Goal: Communication & Community: Answer question/provide support

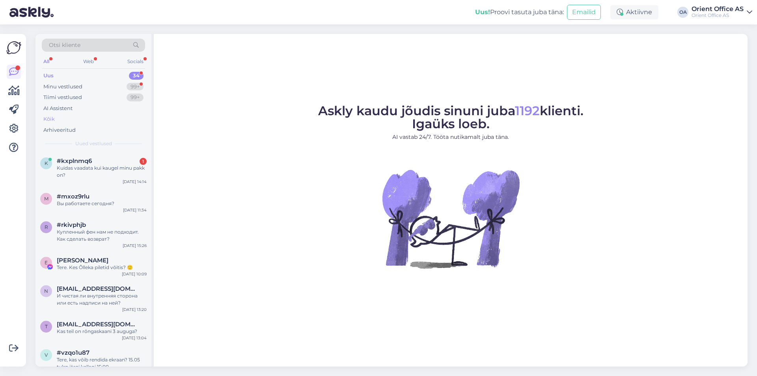
click at [65, 120] on div "Kõik" at bounding box center [93, 119] width 103 height 11
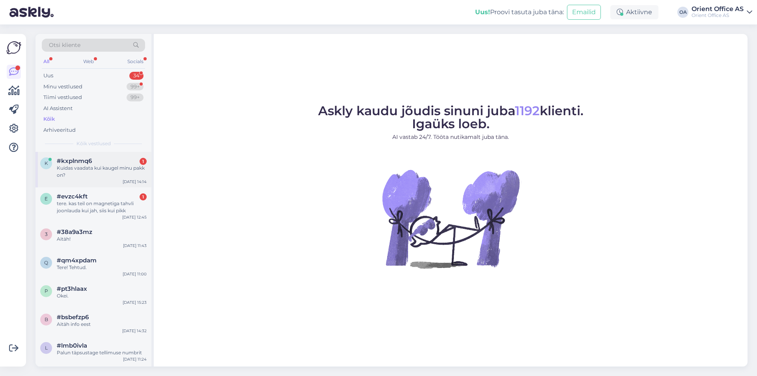
click at [97, 166] on div "Kuidas vaadata kui kaugel minu pakk on?" at bounding box center [102, 172] width 90 height 14
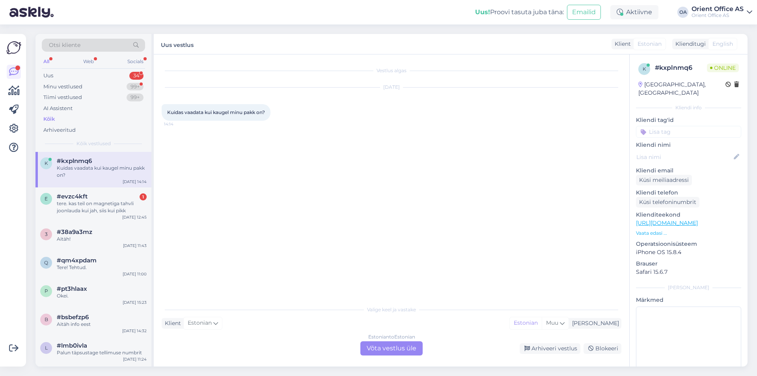
click at [395, 342] on div "Estonian to Estonian Võta vestlus üle" at bounding box center [392, 348] width 62 height 14
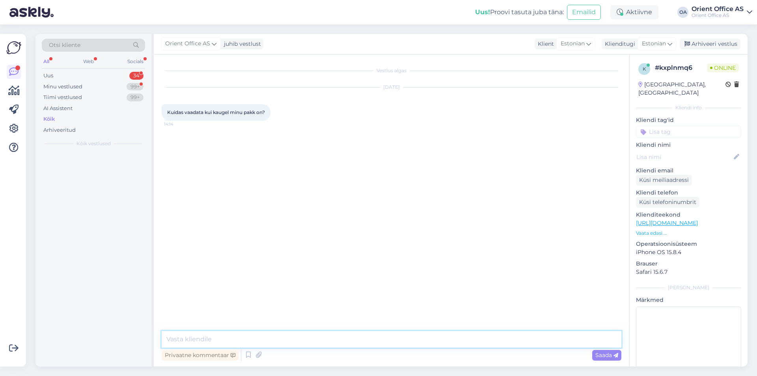
click at [374, 342] on textarea at bounding box center [392, 339] width 460 height 17
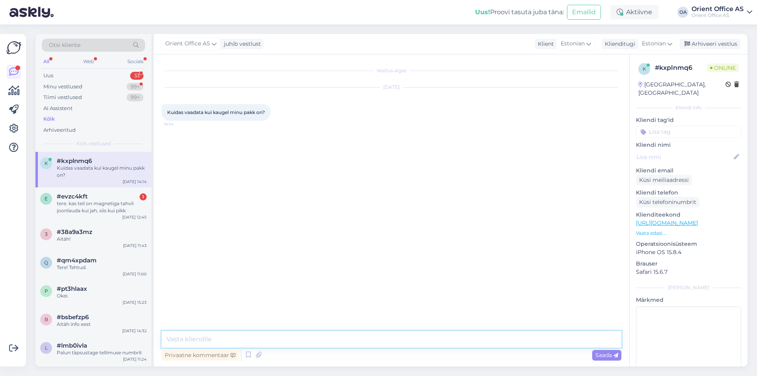
click at [374, 342] on textarea at bounding box center [392, 339] width 460 height 17
type textarea "Tere!"
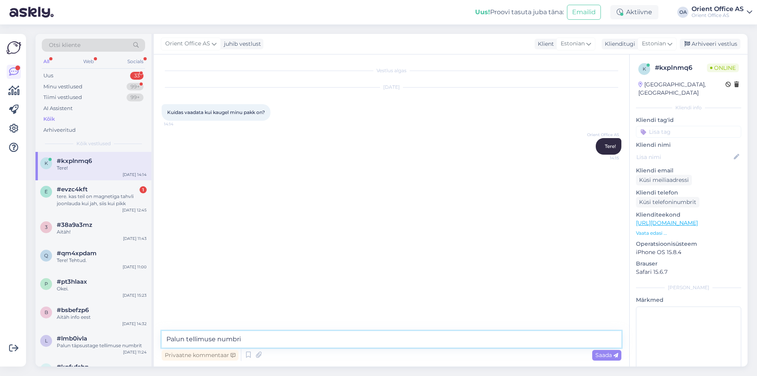
type textarea "Palun tellimuse numbrit"
click at [127, 189] on div "#evzc4kft 1" at bounding box center [102, 189] width 90 height 7
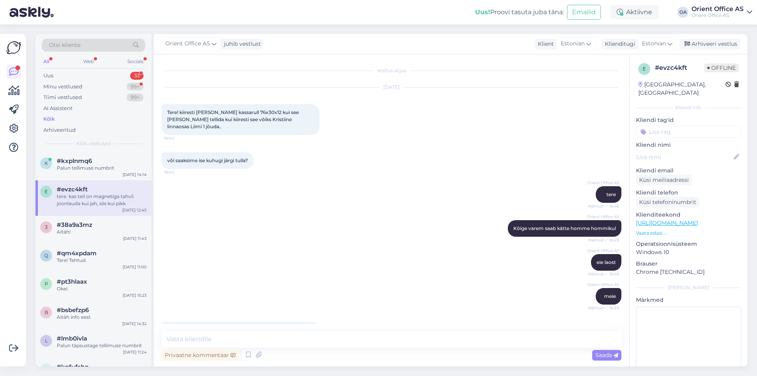
scroll to position [1575, 0]
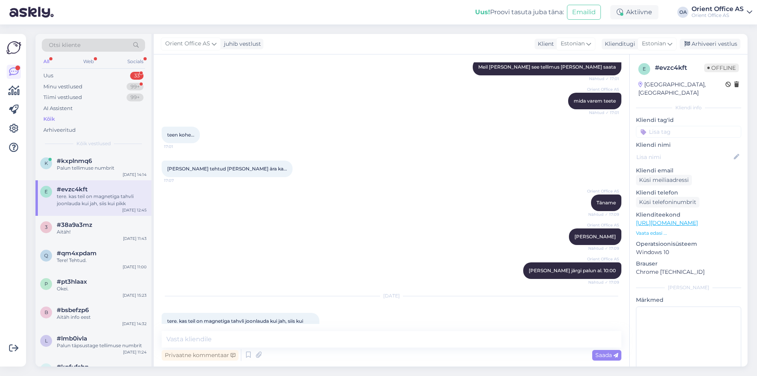
drag, startPoint x: 324, startPoint y: 324, endPoint x: 321, endPoint y: 336, distance: 12.0
click at [324, 325] on div "Vestlus algas [DATE] Tere! kiiresti [PERSON_NAME] kassarull 76x30x12 kui see [P…" at bounding box center [392, 210] width 476 height 312
click at [321, 336] on textarea at bounding box center [392, 339] width 460 height 17
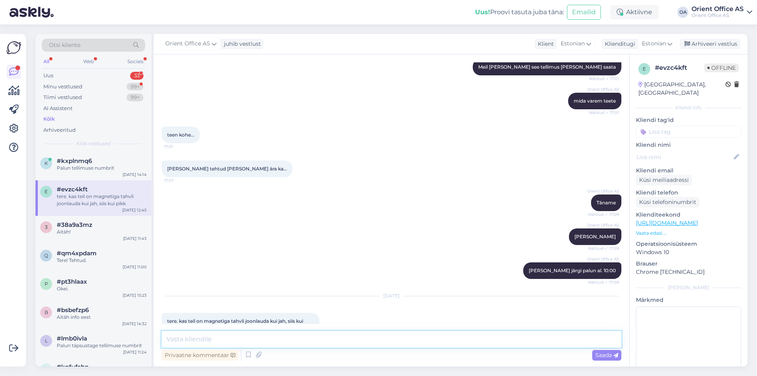
click at [321, 336] on textarea at bounding box center [392, 339] width 460 height 17
type textarea "Tere!"
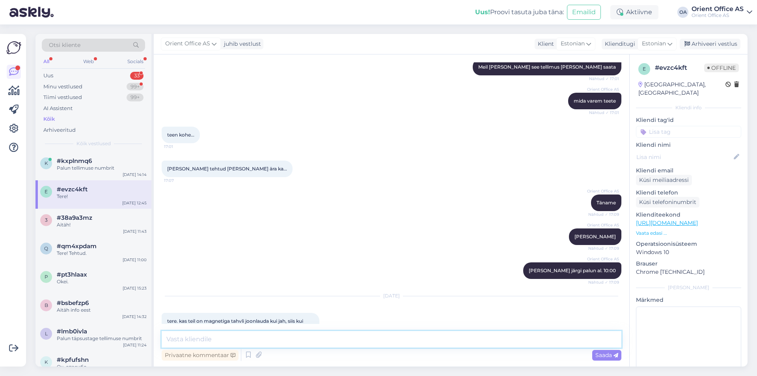
scroll to position [1609, 0]
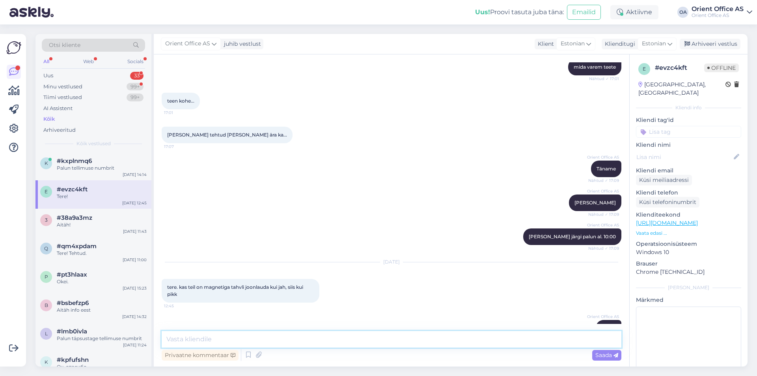
click at [254, 344] on textarea at bounding box center [392, 339] width 460 height 17
click at [254, 343] on textarea at bounding box center [392, 339] width 460 height 17
type textarea "Saame tellida eraldi, kas soovite?"
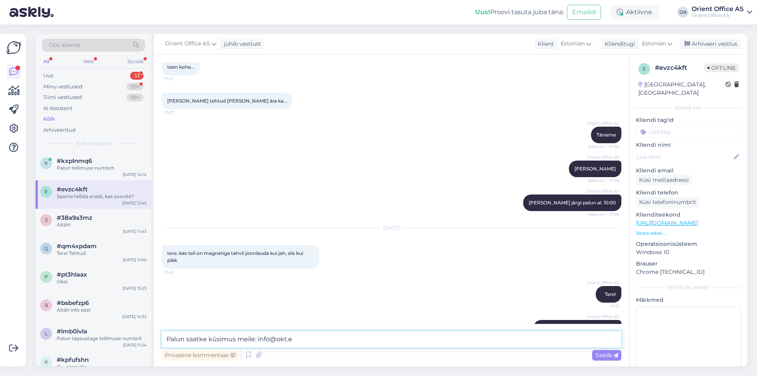
type textarea "Palun saatke küsimus meile: [EMAIL_ADDRESS][DOMAIN_NAME]"
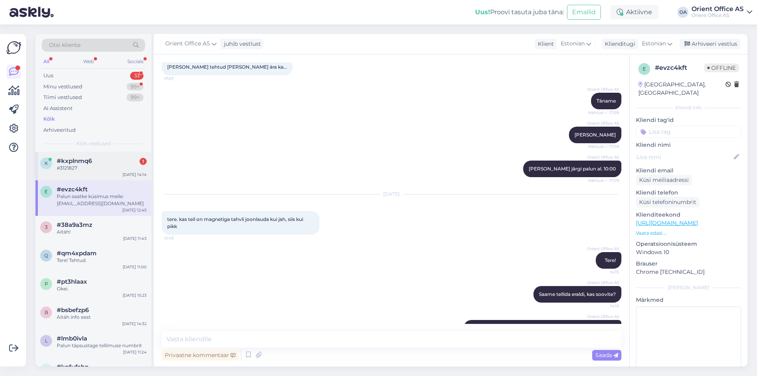
click at [79, 168] on div "#3121827" at bounding box center [102, 168] width 90 height 7
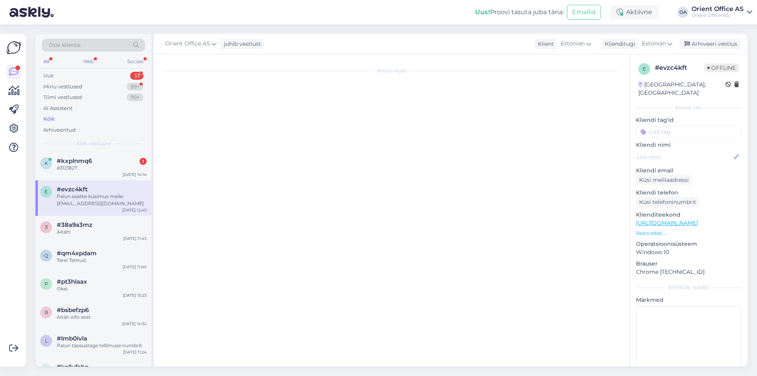
scroll to position [0, 0]
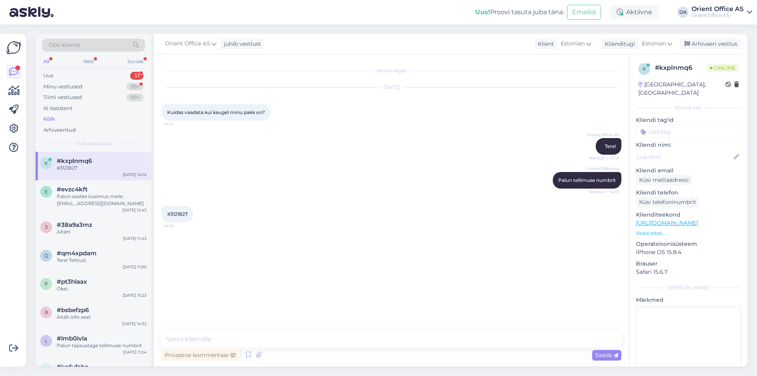
click at [179, 213] on span "#3121827" at bounding box center [177, 214] width 21 height 6
copy div "3121827 14:16"
click at [189, 340] on textarea at bounding box center [392, 339] width 460 height 17
type textarea "Saadame Teile e-mailile jälgimiskoodi"
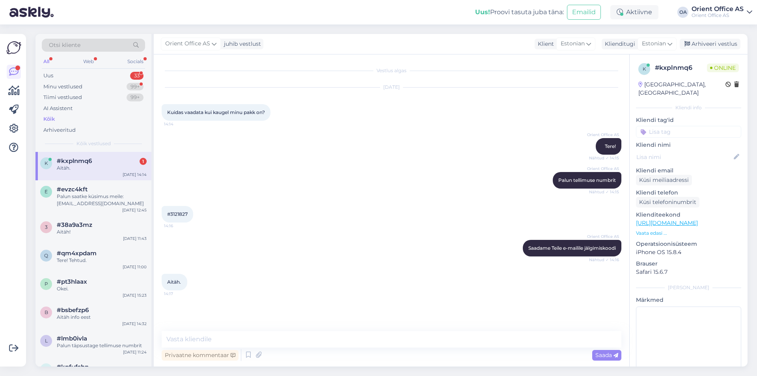
drag, startPoint x: 110, startPoint y: 196, endPoint x: 110, endPoint y: 178, distance: 17.4
click at [110, 195] on div "Palun saatke küsimus meile: [EMAIL_ADDRESS][DOMAIN_NAME]" at bounding box center [102, 200] width 90 height 14
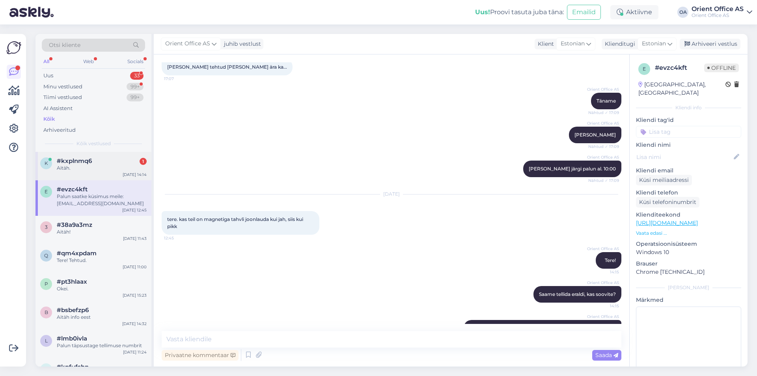
click at [110, 178] on div "k #kxplnmq6 1 Aitäh. [DATE] 14:14" at bounding box center [94, 166] width 116 height 28
